Goal: Check status: Check status

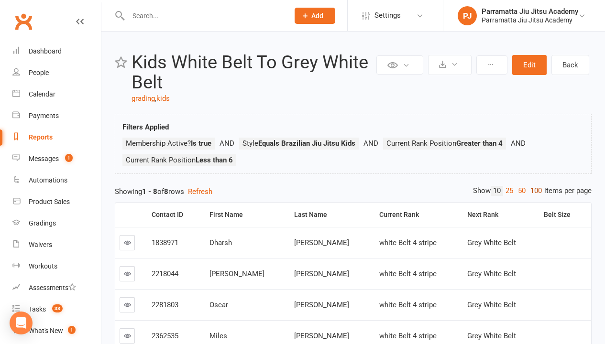
click at [534, 191] on link "100" at bounding box center [536, 191] width 16 height 10
